Goal: Information Seeking & Learning: Learn about a topic

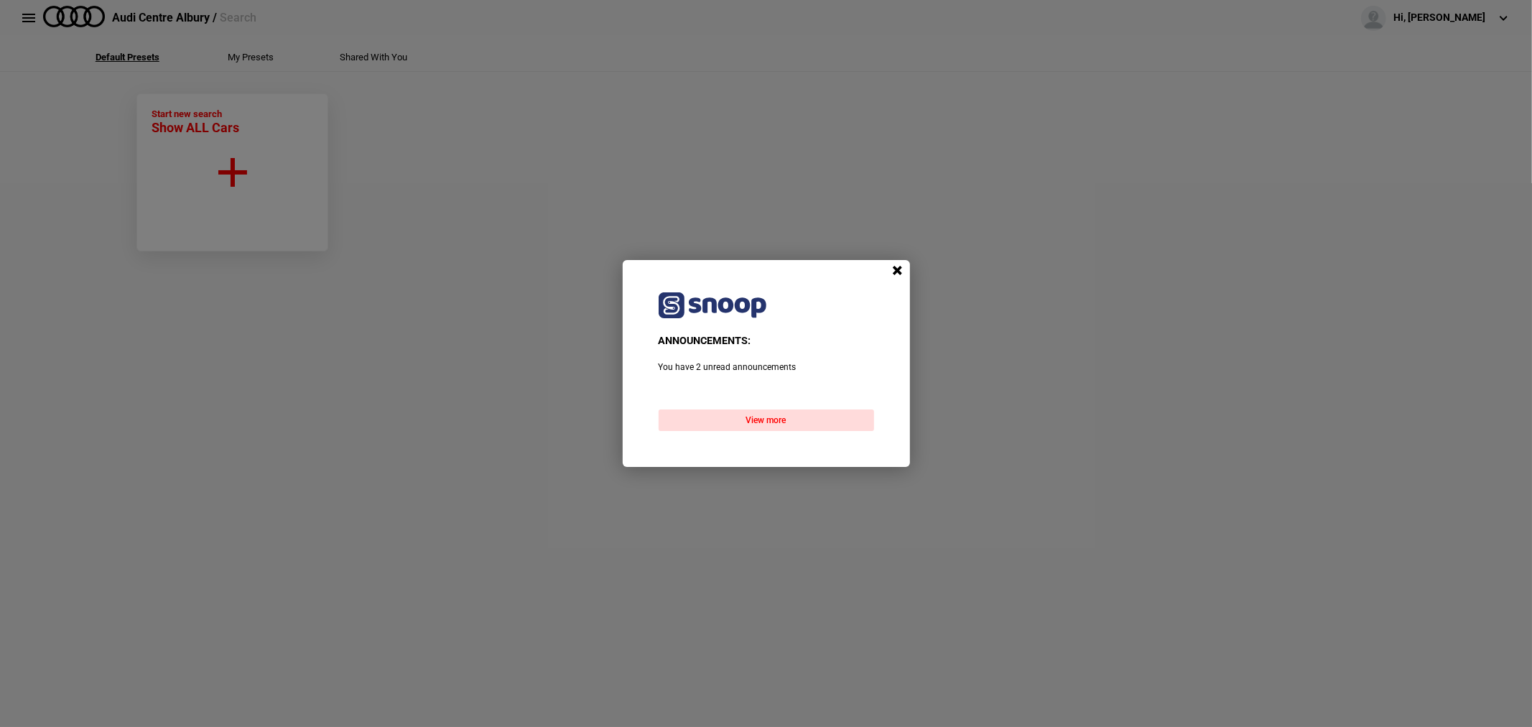
click at [899, 269] on span at bounding box center [898, 271] width 22 height 22
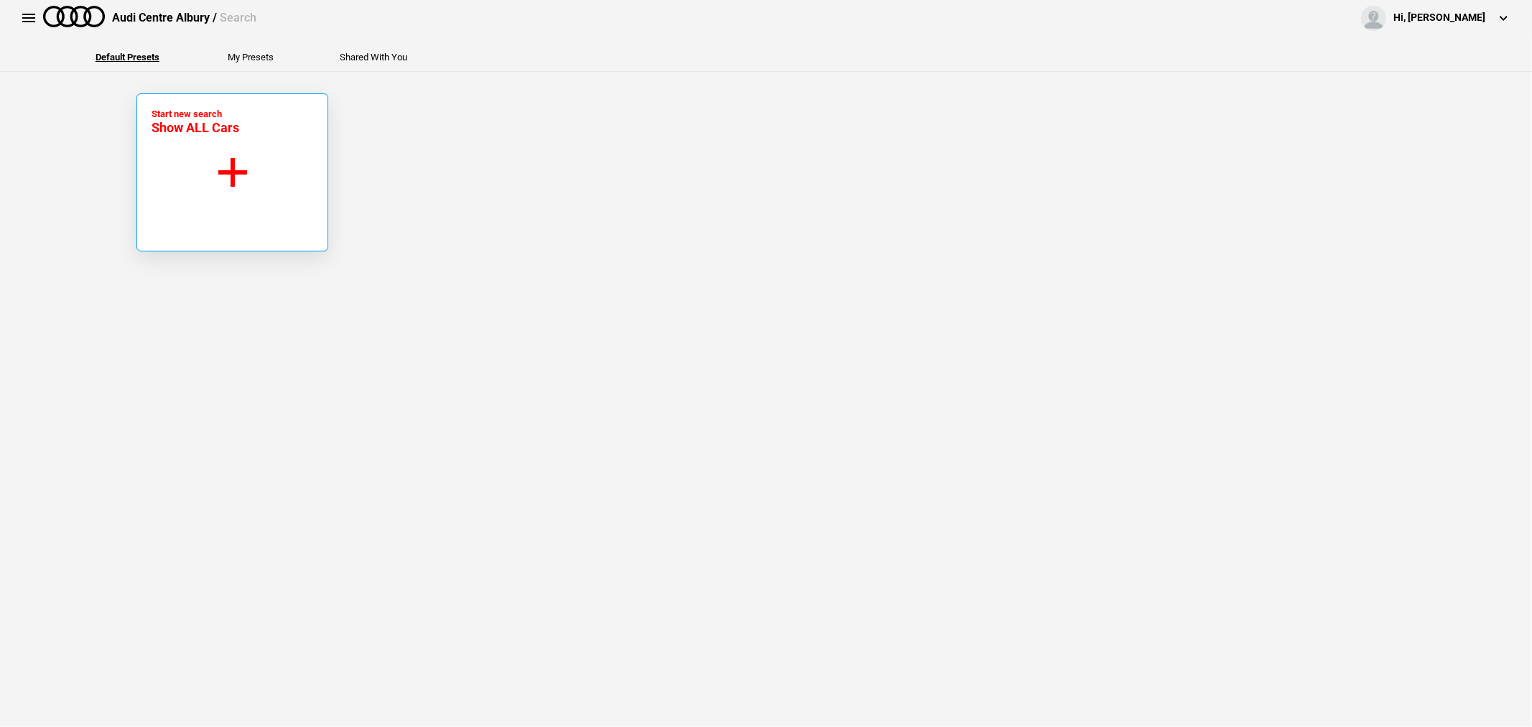
click at [267, 182] on button "Start new search Show ALL Cars" at bounding box center [232, 172] width 192 height 158
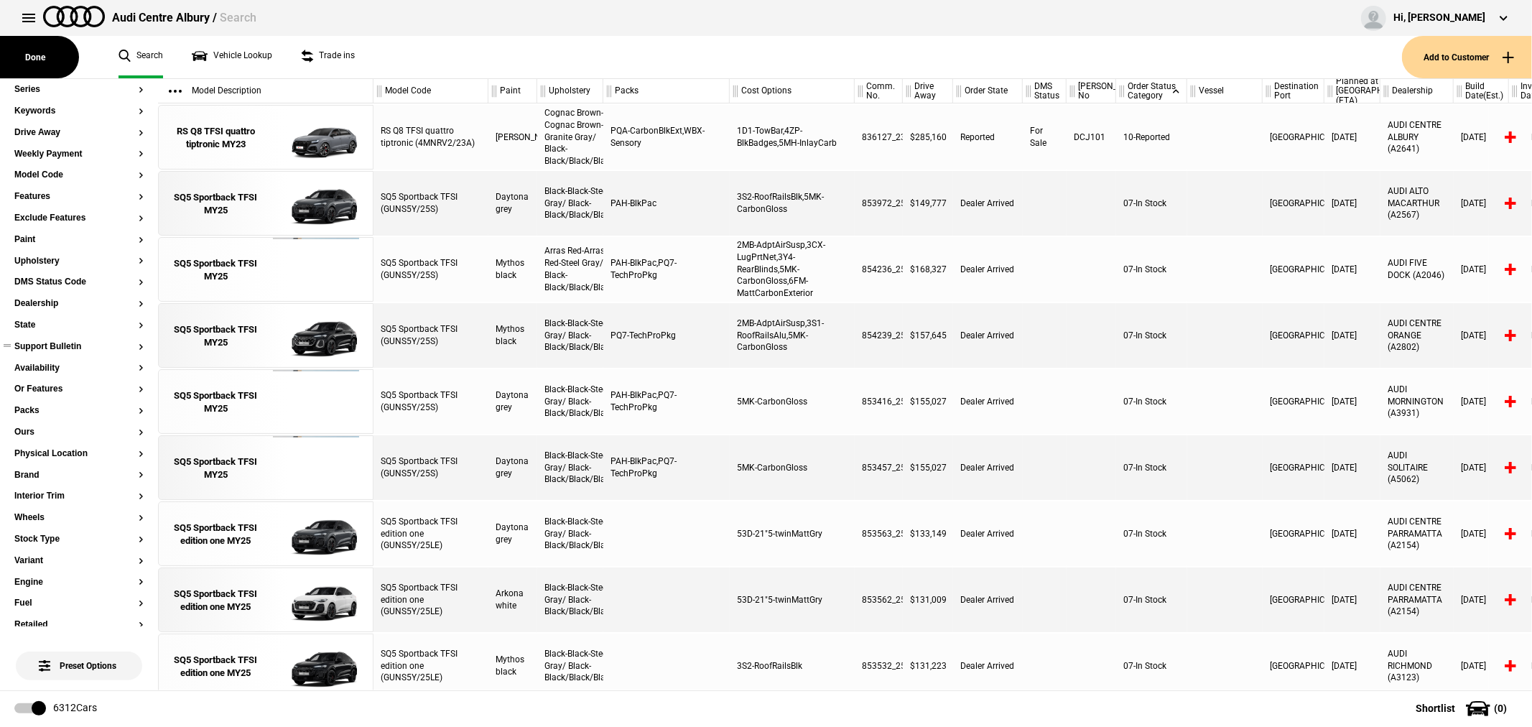
scroll to position [159, 0]
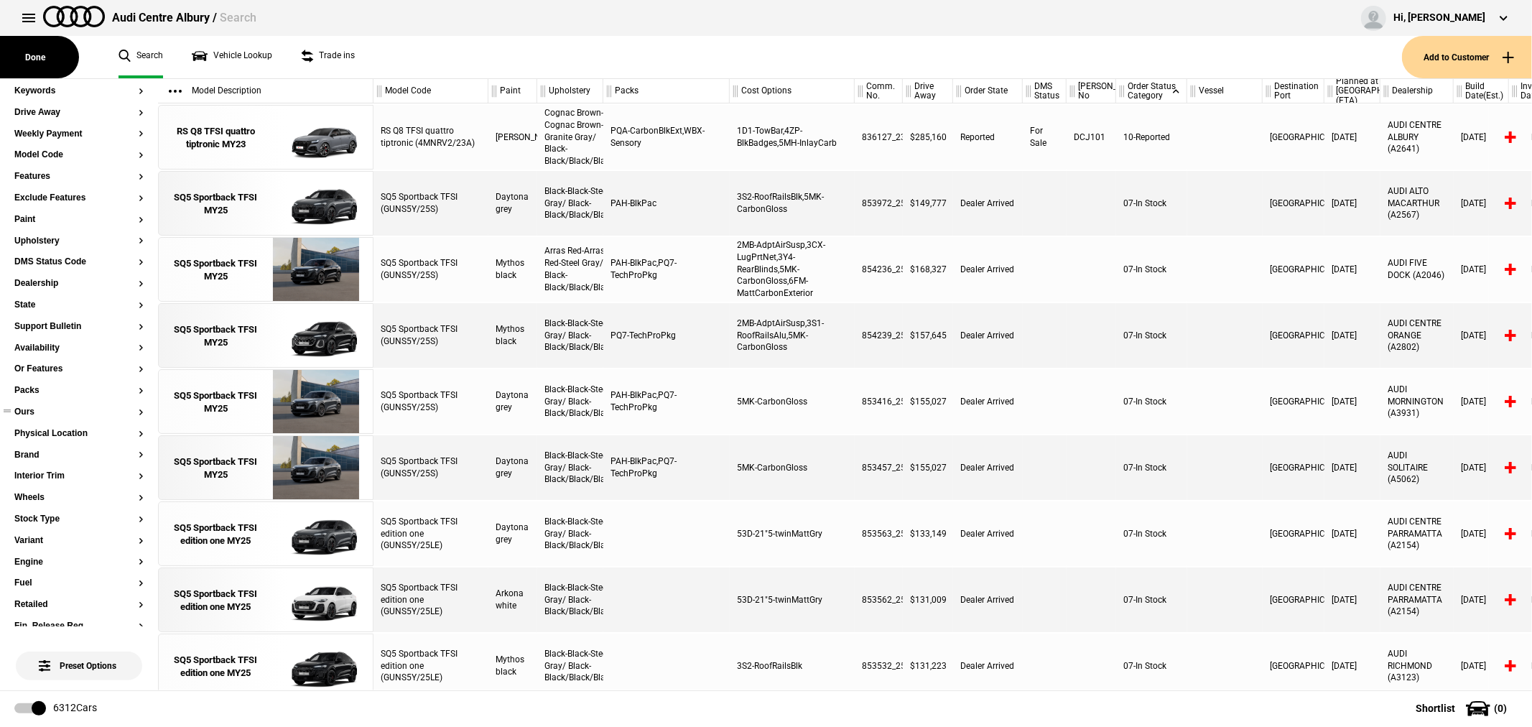
click at [29, 409] on button "Ours" at bounding box center [78, 412] width 129 height 10
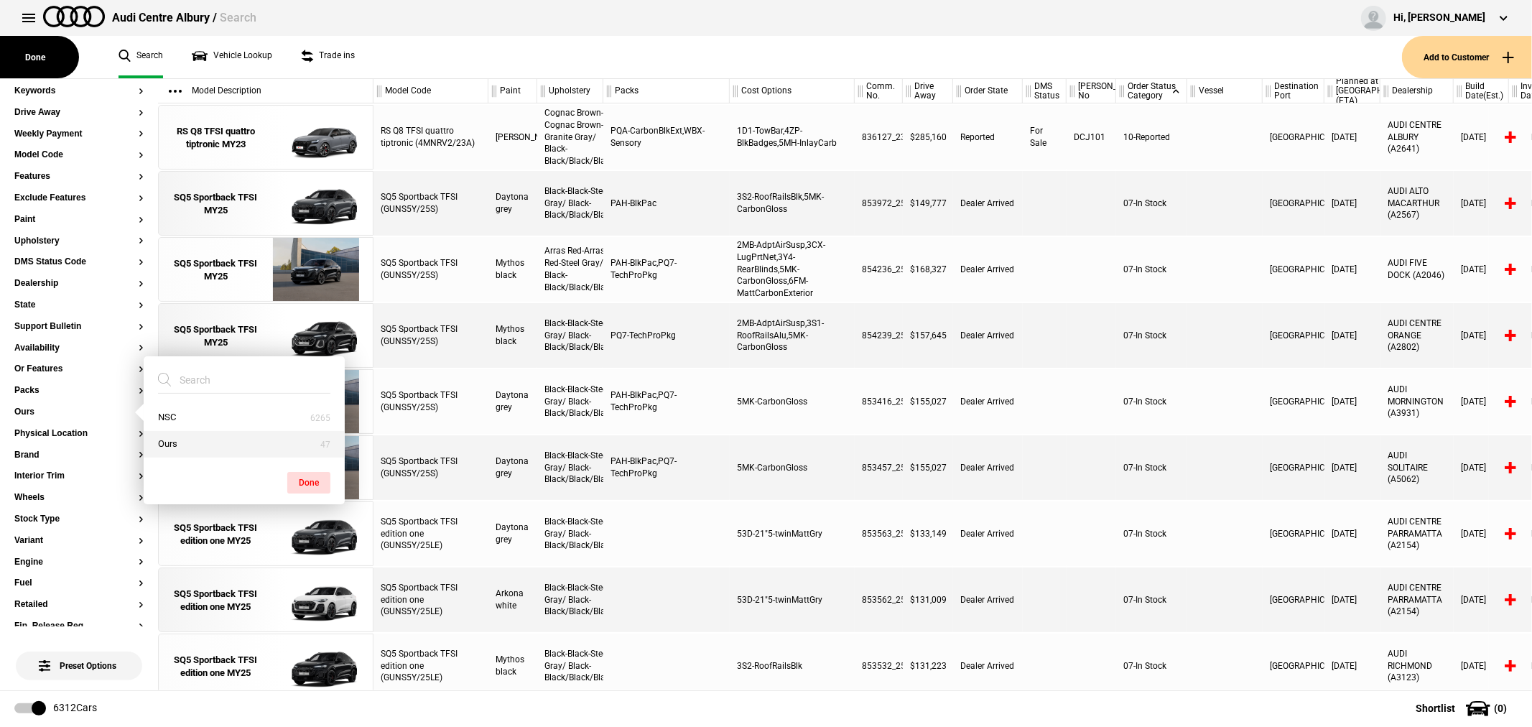
click at [168, 440] on button "Ours" at bounding box center [244, 444] width 201 height 27
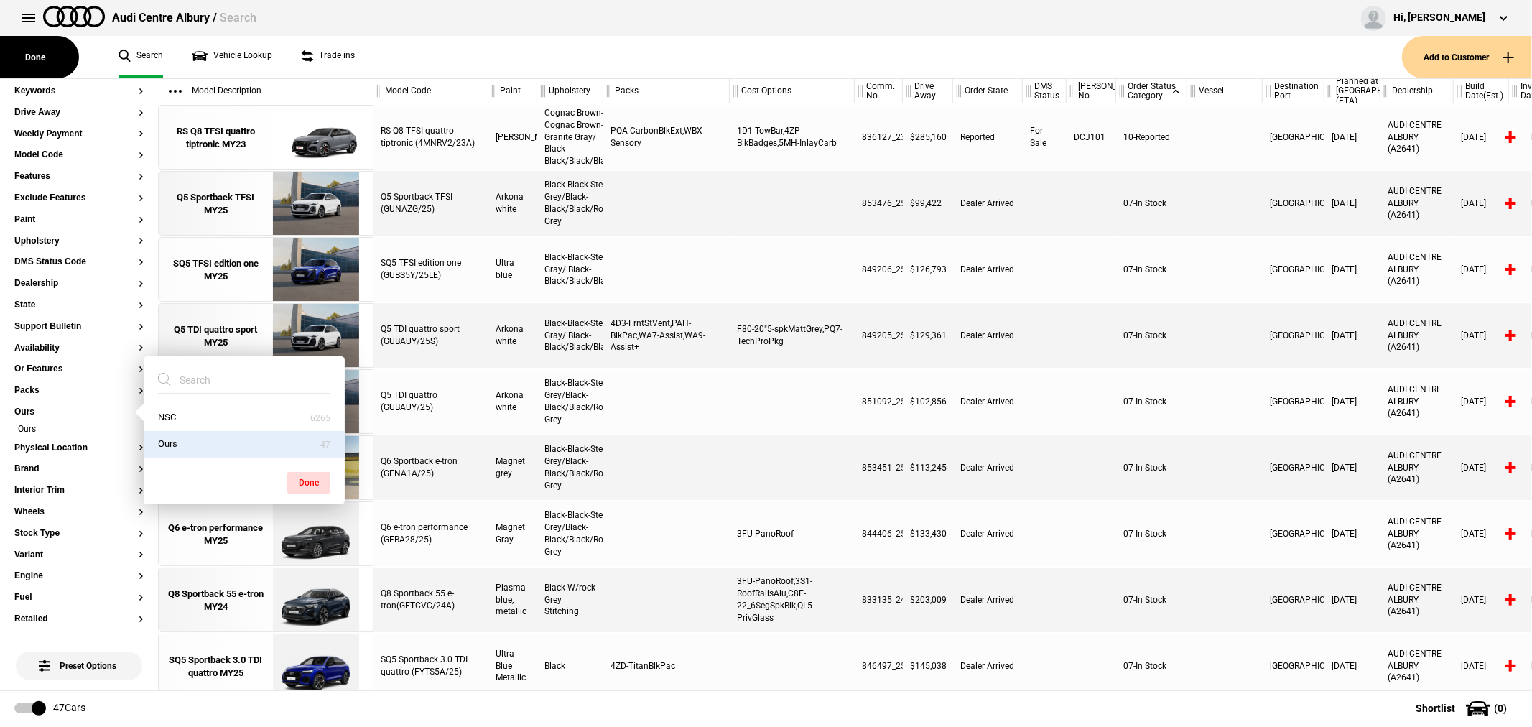
click at [757, 391] on div at bounding box center [792, 401] width 125 height 65
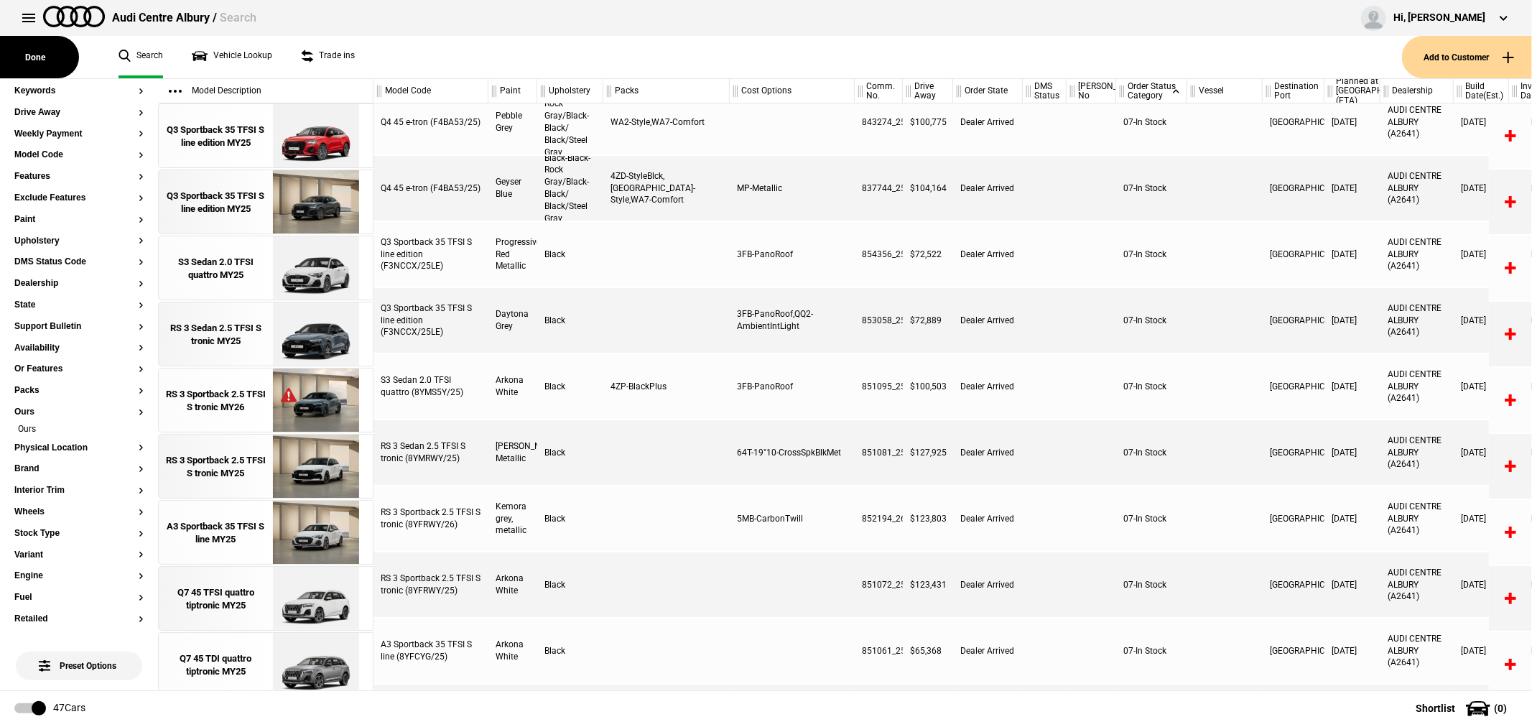
scroll to position [893, 0]
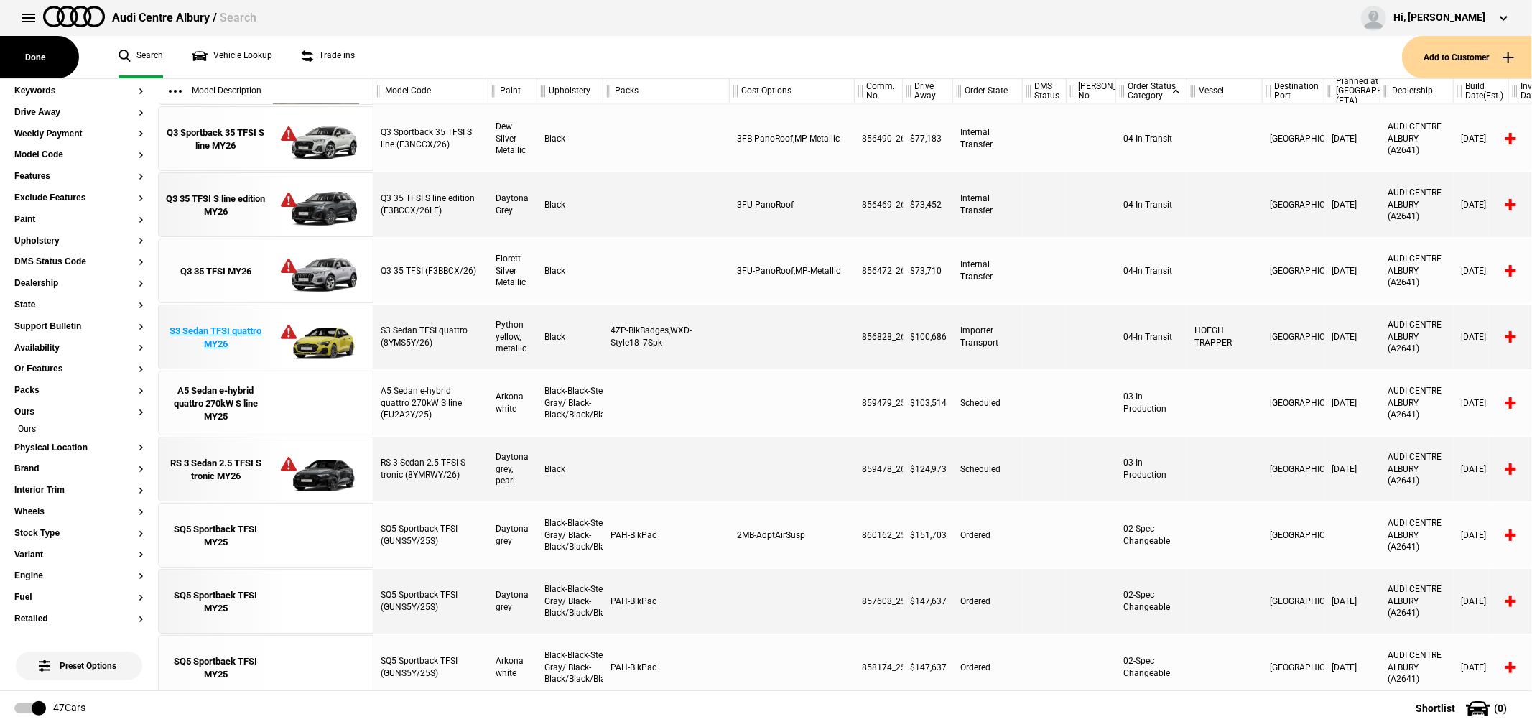
click at [218, 345] on div "S3 Sedan TFSI quattro MY26" at bounding box center [216, 338] width 100 height 26
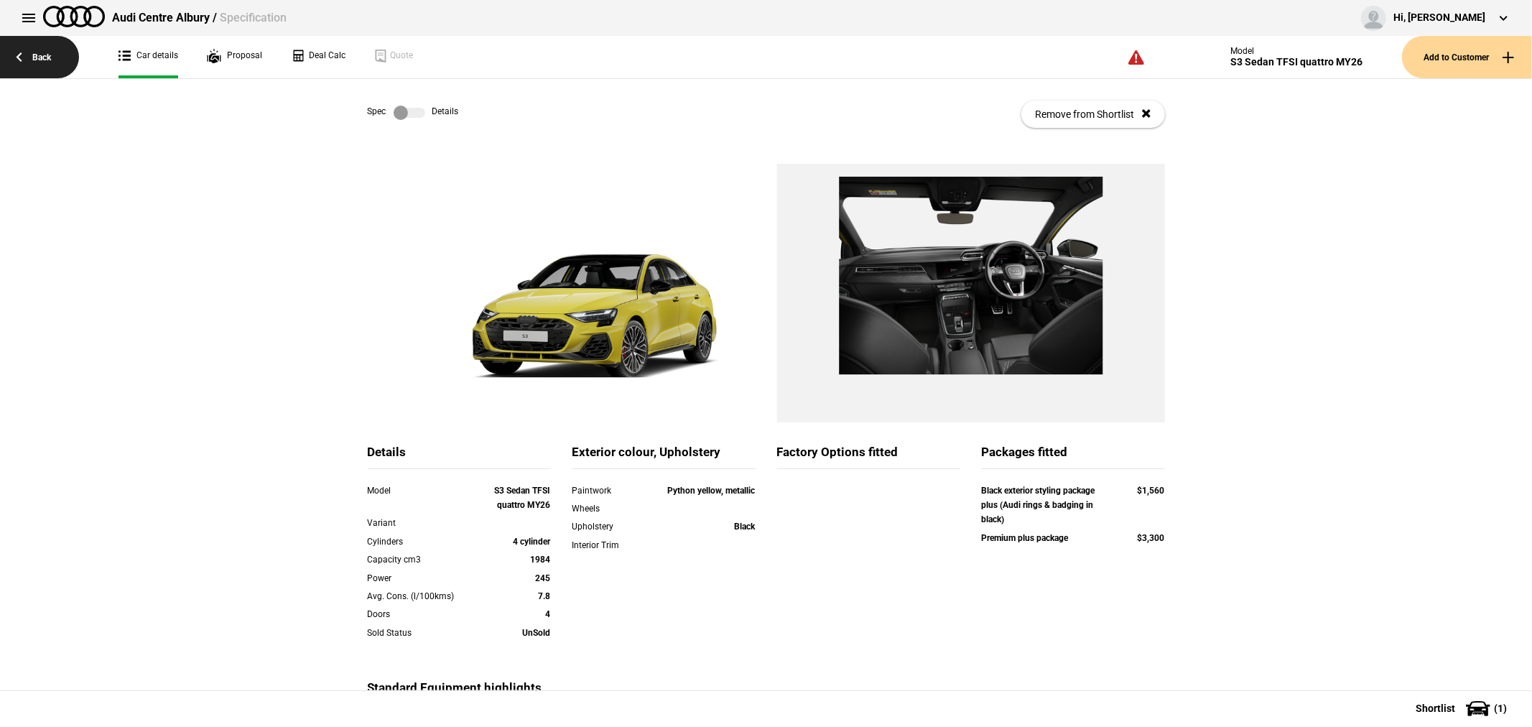
click at [40, 55] on link "Back" at bounding box center [39, 57] width 79 height 42
